Goal: Check status

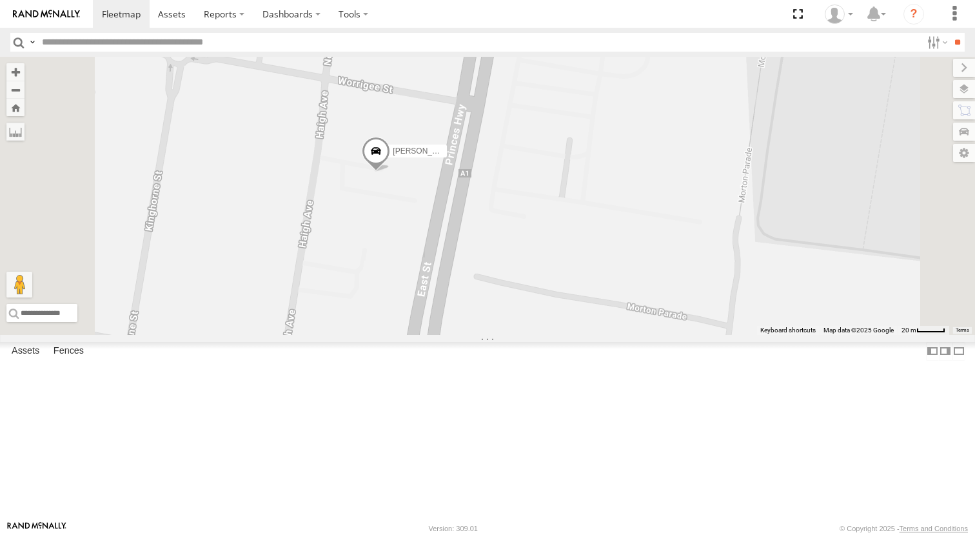
click at [390, 172] on span at bounding box center [376, 154] width 28 height 35
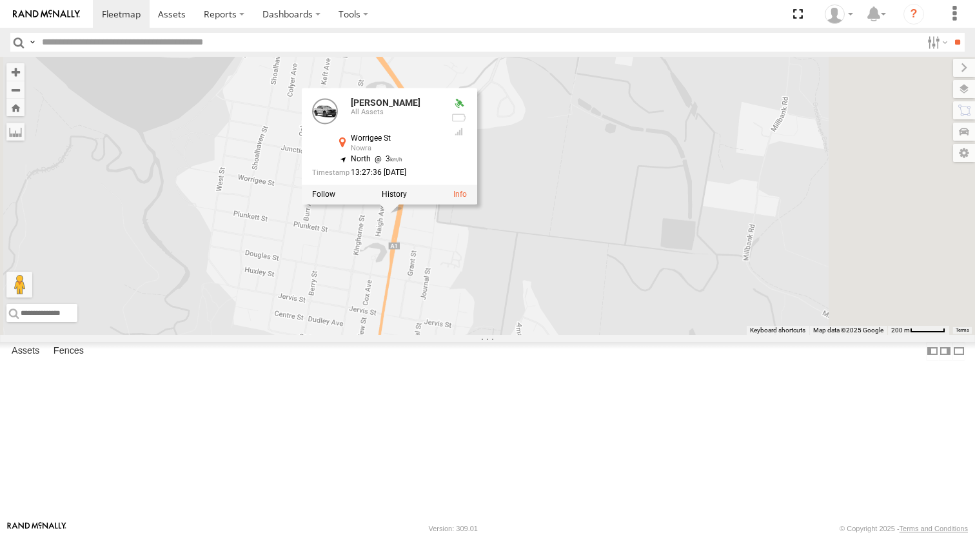
click at [661, 335] on div "[PERSON_NAME] - NEW ute [PERSON_NAME] [PERSON_NAME] [PERSON_NAME] [PERSON_NAME]…" at bounding box center [487, 196] width 975 height 278
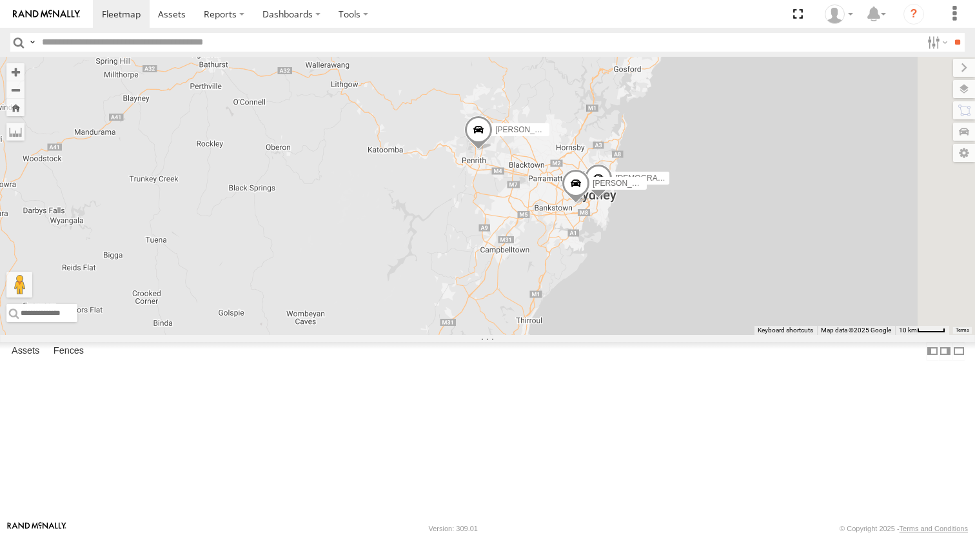
drag, startPoint x: 770, startPoint y: 257, endPoint x: 649, endPoint y: 479, distance: 252.6
click at [649, 335] on div "[PERSON_NAME] - NEW ute [PERSON_NAME] [PERSON_NAME] [PERSON_NAME] [PERSON_NAME]…" at bounding box center [487, 196] width 975 height 278
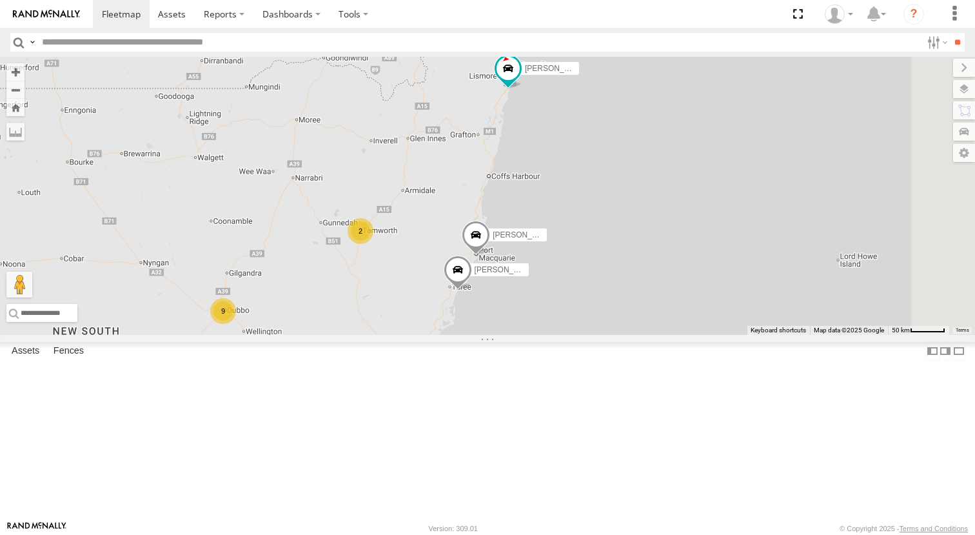
drag, startPoint x: 753, startPoint y: 246, endPoint x: 608, endPoint y: 394, distance: 207.1
click at [611, 335] on div "[PERSON_NAME] - NEW ute [PERSON_NAME] [PERSON_NAME] [PERSON_NAME] [PERSON_NAME]…" at bounding box center [487, 196] width 975 height 278
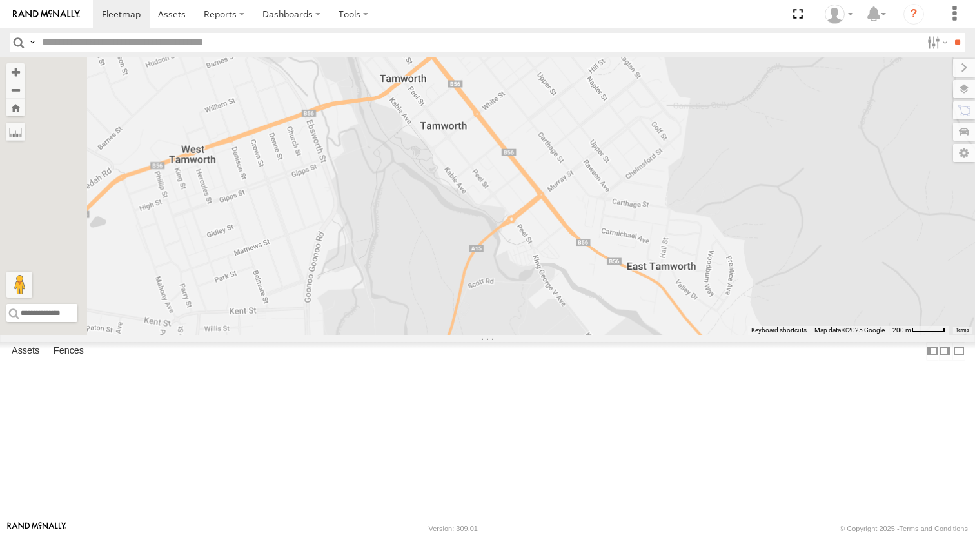
drag, startPoint x: 479, startPoint y: 266, endPoint x: 635, endPoint y: 419, distance: 217.6
click at [636, 335] on div "[PERSON_NAME] - NEW ute [PERSON_NAME] [PERSON_NAME] [PERSON_NAME] [PERSON_NAME]…" at bounding box center [487, 196] width 975 height 278
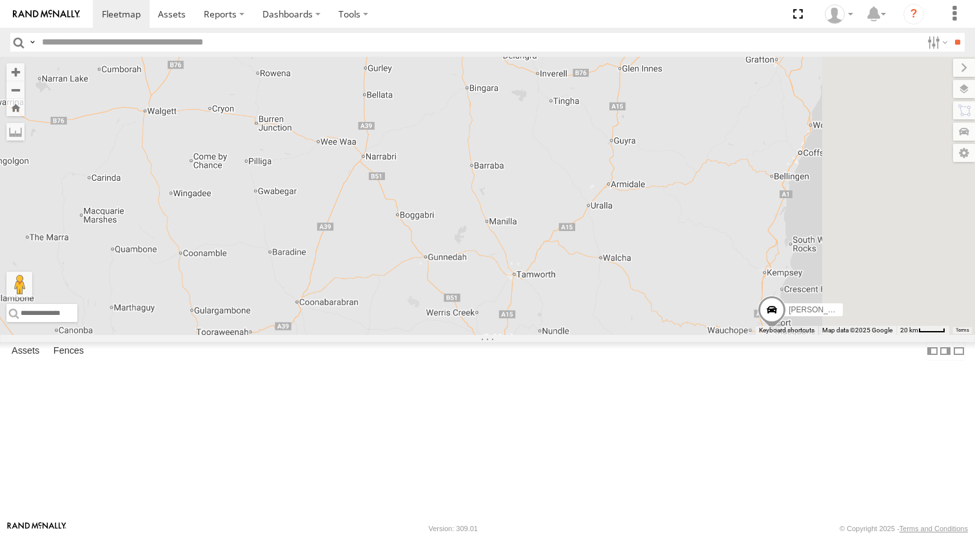
drag, startPoint x: 817, startPoint y: 305, endPoint x: 423, endPoint y: 379, distance: 401.2
click at [423, 335] on div "[PERSON_NAME] - NEW ute [PERSON_NAME] [PERSON_NAME] [PERSON_NAME] [PERSON_NAME]…" at bounding box center [487, 196] width 975 height 278
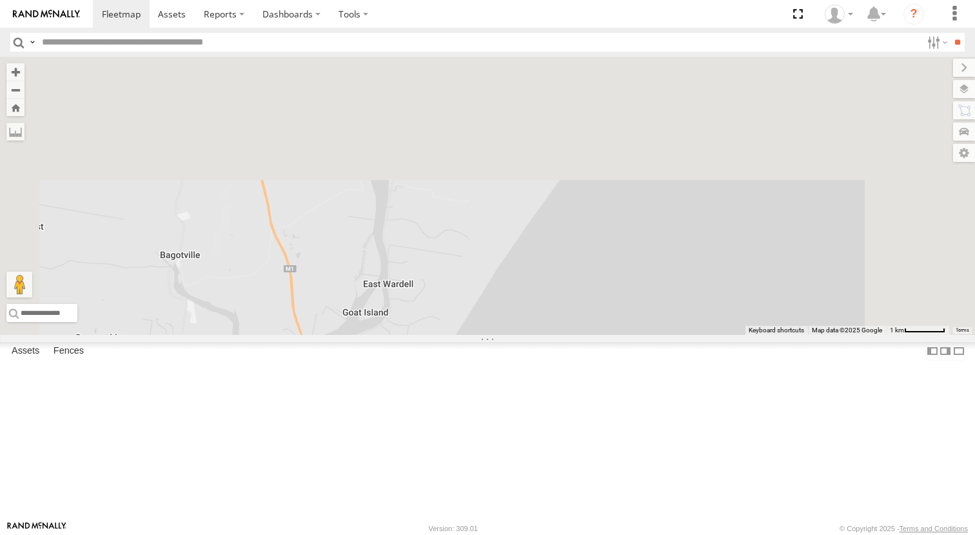
drag, startPoint x: 490, startPoint y: 446, endPoint x: 573, endPoint y: 450, distance: 83.3
click at [477, 335] on div "[PERSON_NAME] - NEW ute [PERSON_NAME] [PERSON_NAME] [PERSON_NAME] [PERSON_NAME]…" at bounding box center [487, 196] width 975 height 278
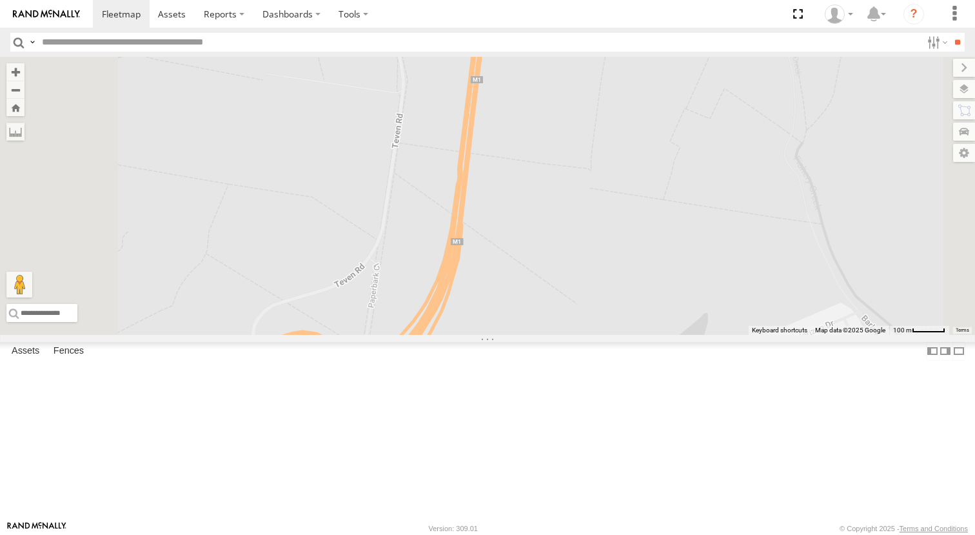
drag, startPoint x: 541, startPoint y: 355, endPoint x: 582, endPoint y: 139, distance: 219.9
click at [581, 137] on div "[PERSON_NAME]" at bounding box center [487, 196] width 975 height 278
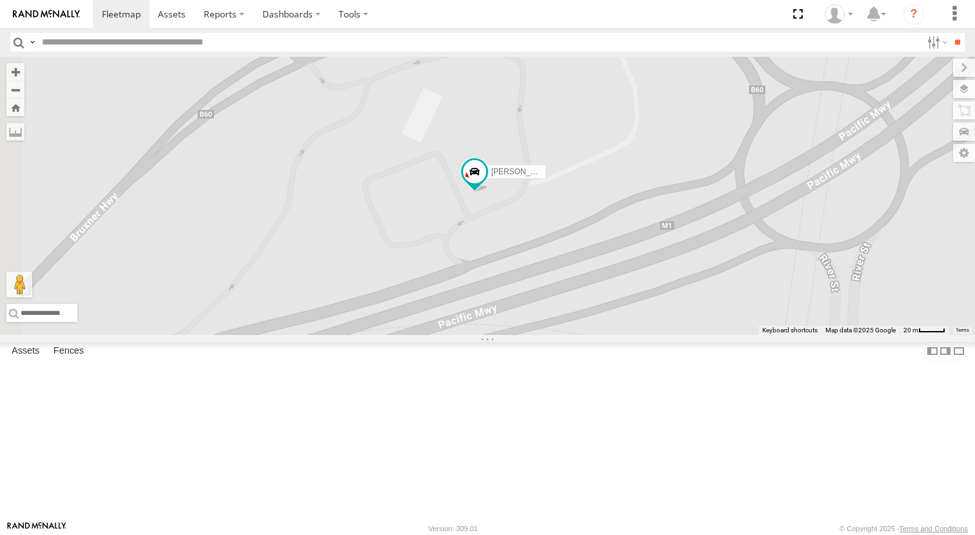
drag, startPoint x: 485, startPoint y: 364, endPoint x: 668, endPoint y: 301, distance: 193.4
click at [668, 301] on div "[PERSON_NAME]" at bounding box center [487, 196] width 975 height 278
